Goal: Information Seeking & Learning: Learn about a topic

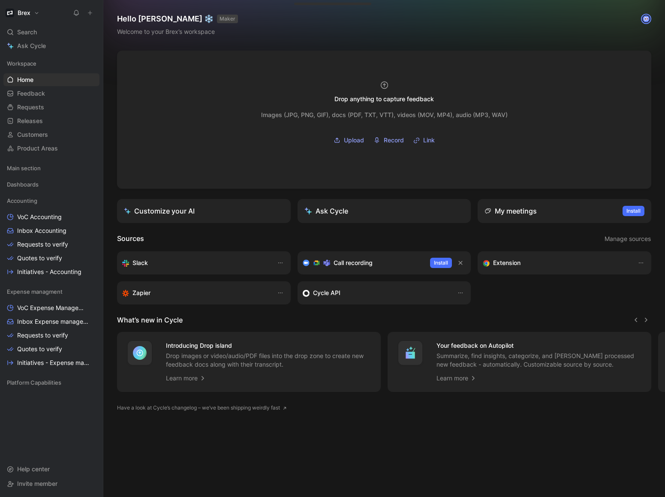
click at [36, 13] on button "Brex" at bounding box center [22, 13] width 38 height 12
click at [54, 35] on div "Search ⌘ K" at bounding box center [51, 32] width 96 height 13
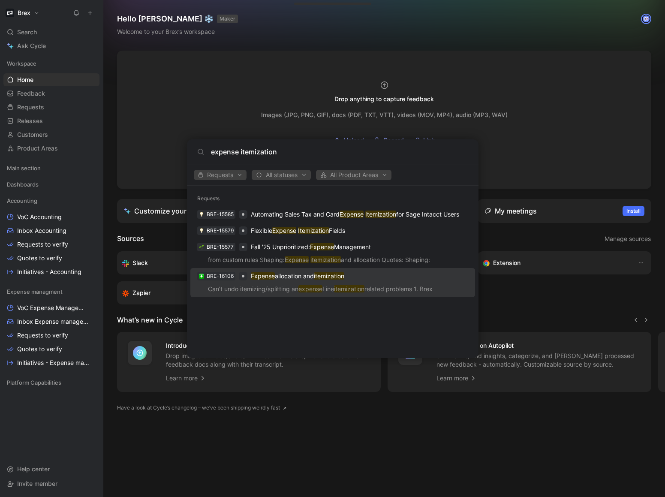
type input "expense itemization"
click at [303, 276] on p "Expense allocation and itemization" at bounding box center [297, 276] width 93 height 10
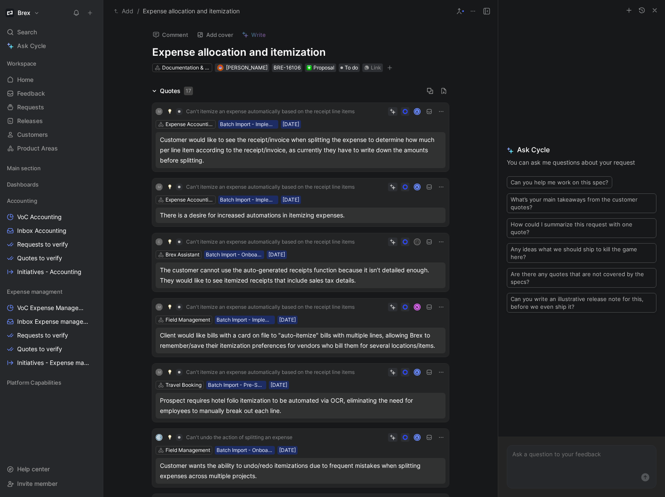
click at [655, 12] on icon "button" at bounding box center [654, 10] width 7 height 7
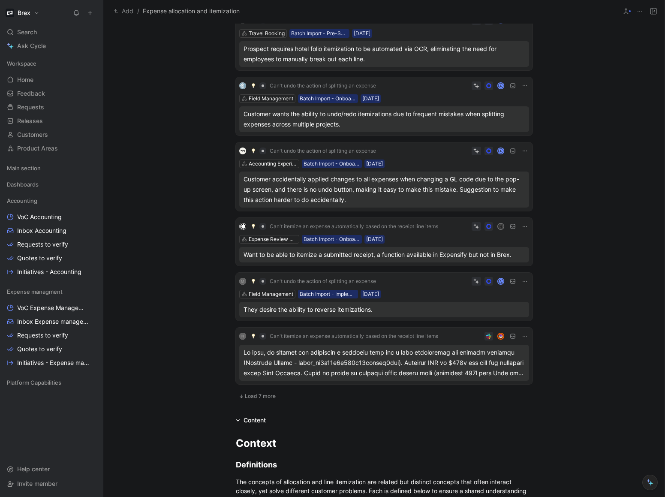
scroll to position [353, 0]
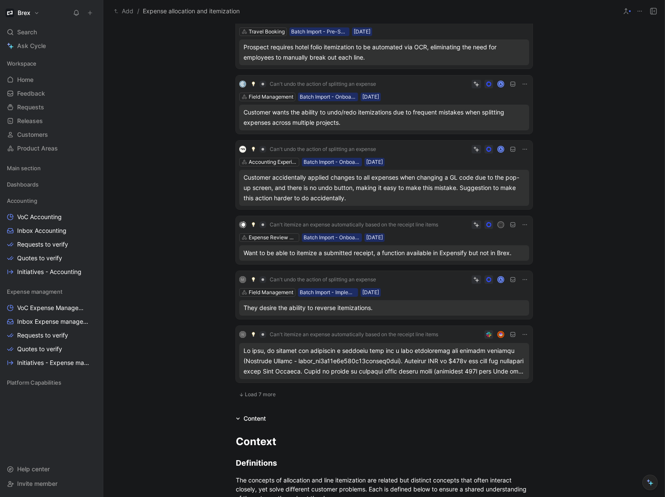
click at [354, 359] on div at bounding box center [383, 360] width 281 height 31
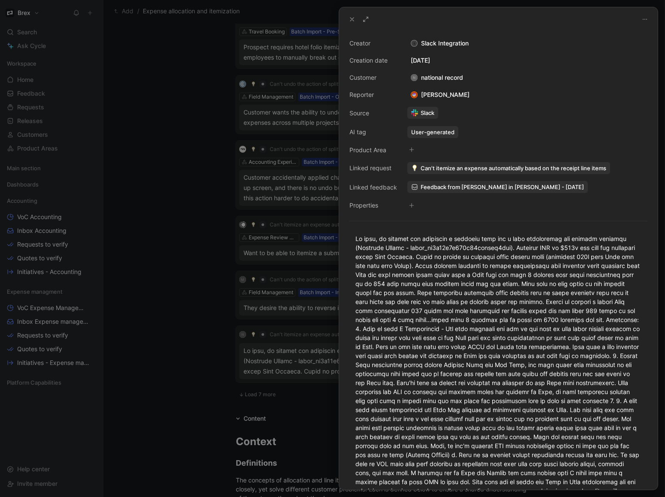
click at [354, 17] on icon at bounding box center [351, 19] width 7 height 7
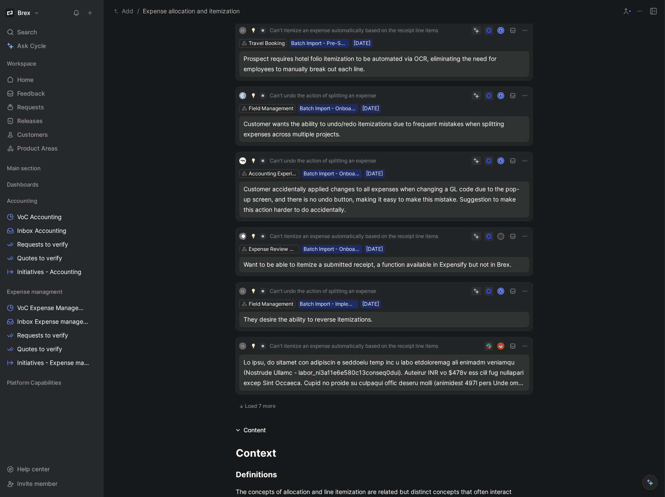
scroll to position [382, 0]
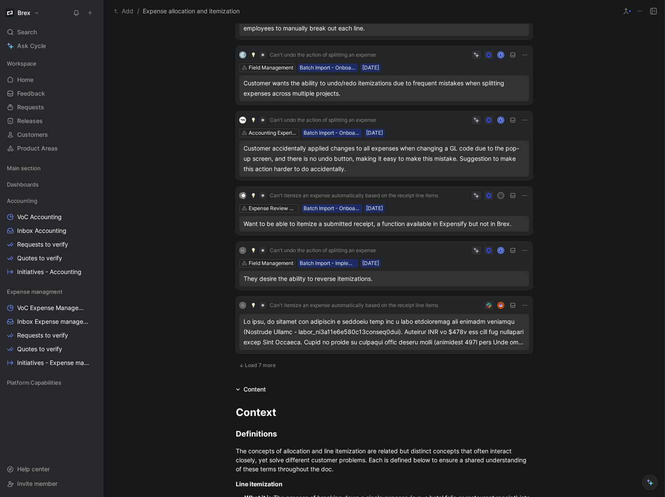
click at [253, 364] on span "Load 7 more" at bounding box center [260, 365] width 31 height 7
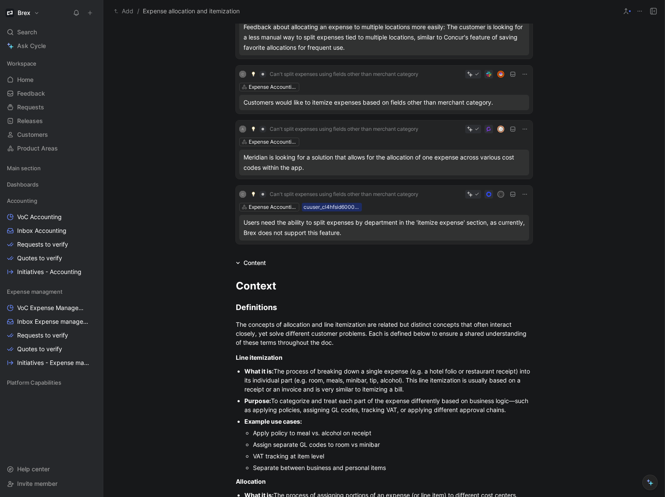
scroll to position [1009, 0]
